Goal: Navigation & Orientation: Find specific page/section

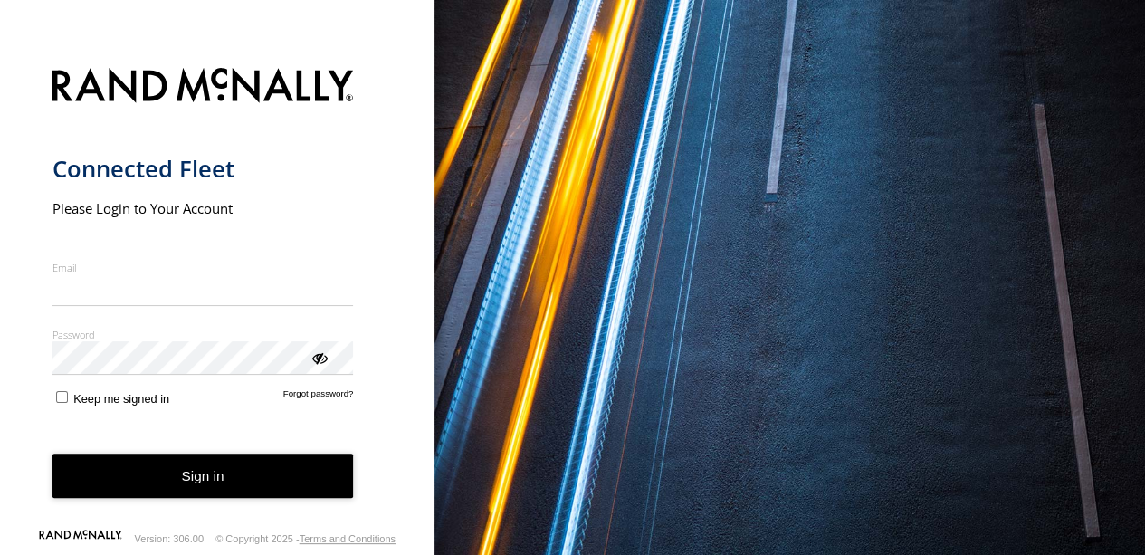
type input "**********"
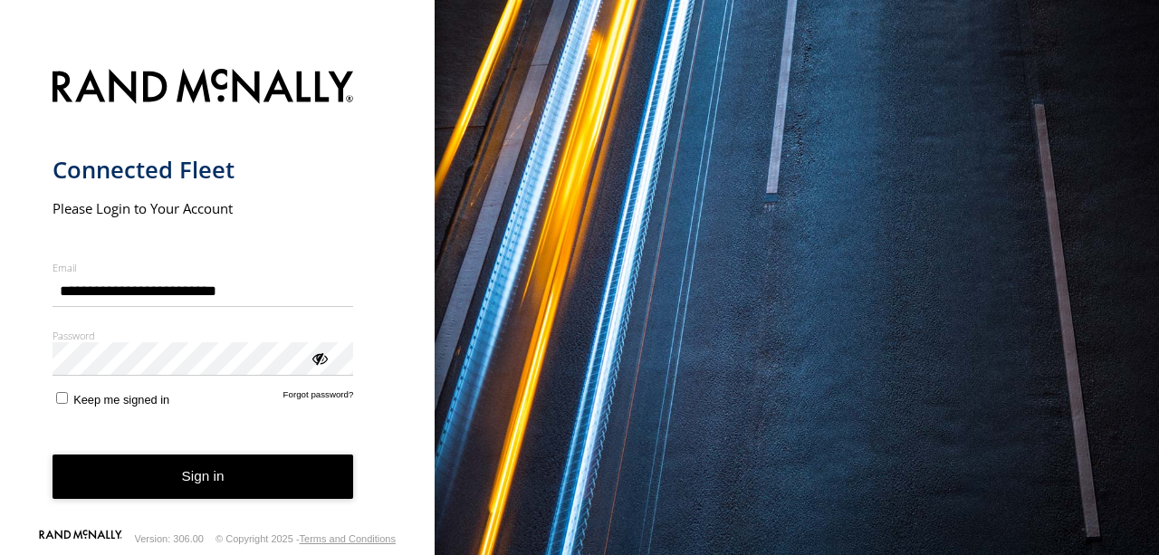
click at [145, 484] on button "Sign in" at bounding box center [204, 477] width 302 height 44
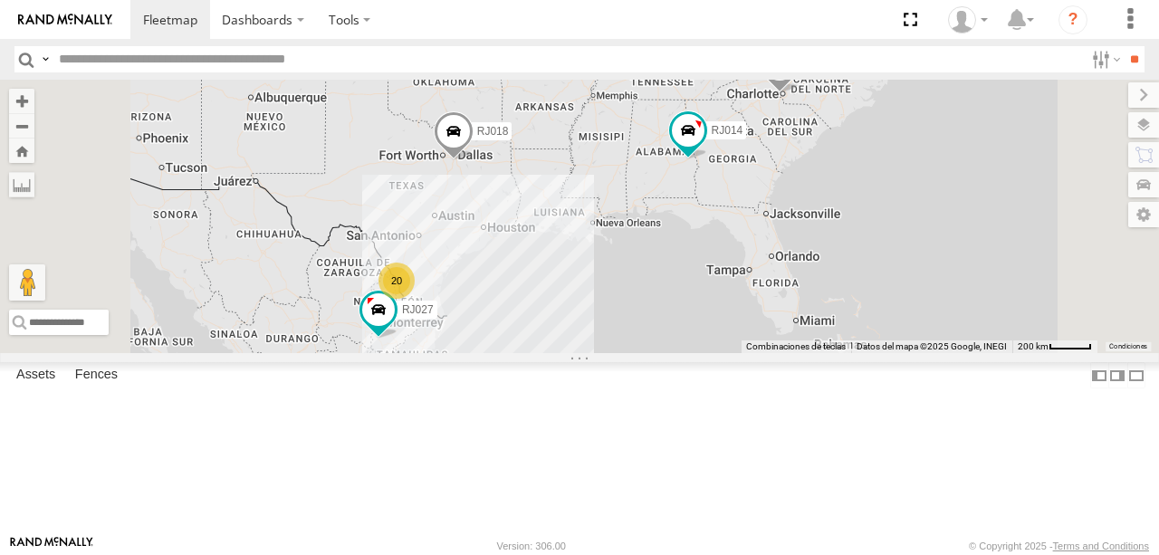
click at [0, 0] on div "XPD GLOBAL" at bounding box center [0, 0] width 0 height 0
